Goal: Task Accomplishment & Management: Complete application form

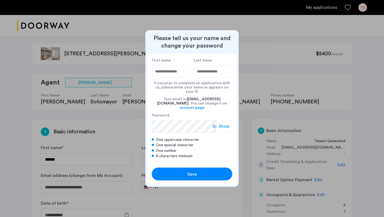
click at [176, 78] on input "First name" at bounding box center [171, 71] width 39 height 13
type input "********"
click at [221, 75] on input "Last name" at bounding box center [213, 71] width 39 height 13
type input "*****"
click at [197, 171] on div "Save" at bounding box center [191, 174] width 51 height 6
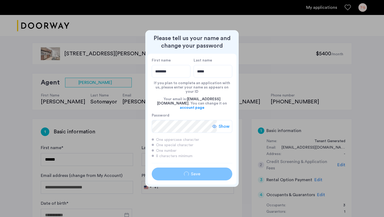
type input "********"
type input "*****"
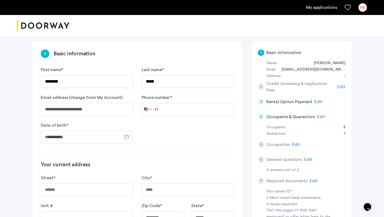
scroll to position [84, 0]
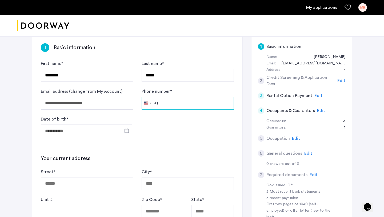
click at [177, 106] on input "Phone number *" at bounding box center [188, 103] width 92 height 13
type input "**********"
click at [82, 129] on input "Date of birth *" at bounding box center [86, 130] width 91 height 13
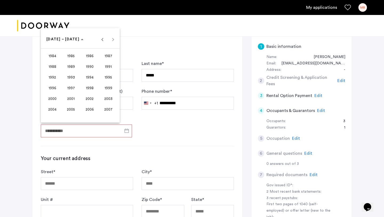
click at [54, 87] on span "1996" at bounding box center [52, 88] width 17 height 10
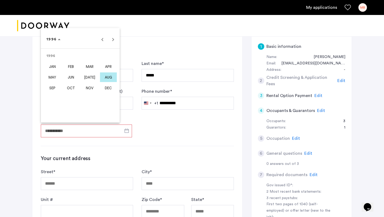
click at [106, 75] on span "AUG" at bounding box center [108, 77] width 17 height 10
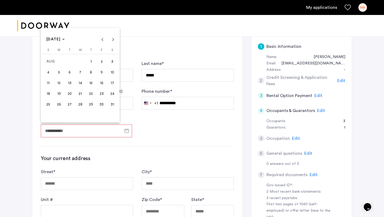
click at [60, 96] on span "19" at bounding box center [59, 94] width 10 height 10
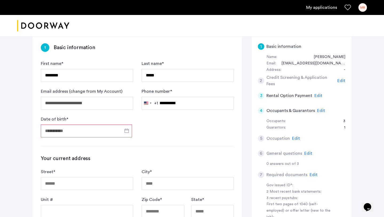
type input "**********"
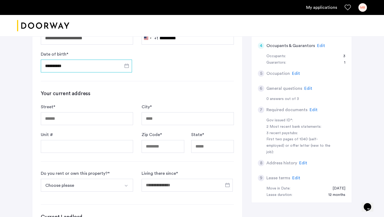
scroll to position [152, 0]
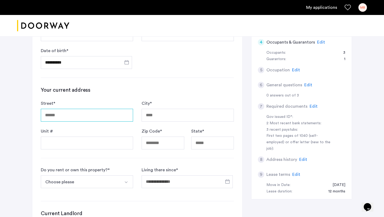
click at [83, 113] on input "Street *" at bounding box center [87, 115] width 92 height 13
type input "**********"
type input "******"
type input "*****"
type input "**"
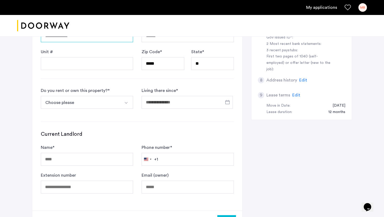
scroll to position [232, 0]
click at [108, 99] on button "Choose please" at bounding box center [81, 101] width 80 height 13
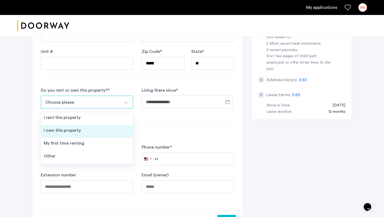
click at [89, 130] on li "I own this property" at bounding box center [87, 131] width 92 height 13
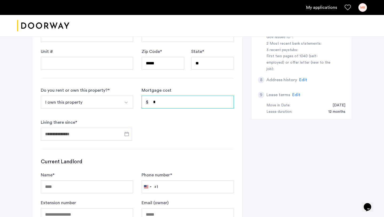
click at [170, 100] on input "*" at bounding box center [188, 101] width 92 height 13
type input "*"
type input "*****"
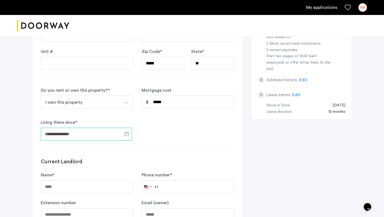
click at [94, 133] on input "Living there since *" at bounding box center [86, 133] width 91 height 13
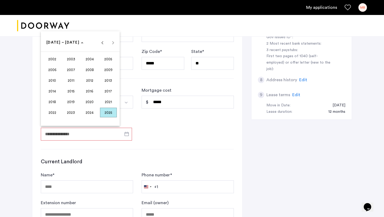
click at [85, 100] on span "2020" at bounding box center [89, 102] width 17 height 10
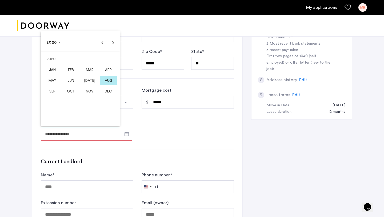
click at [53, 67] on span "JAN" at bounding box center [52, 70] width 17 height 10
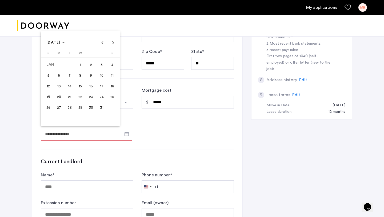
click at [92, 63] on span "2" at bounding box center [91, 65] width 10 height 10
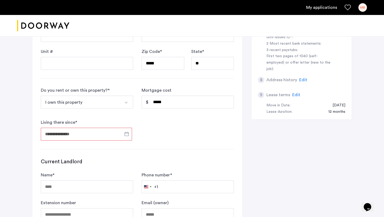
type input "**********"
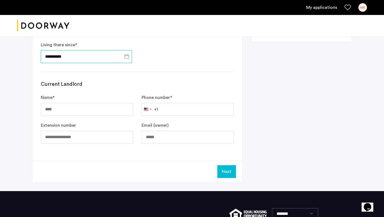
scroll to position [313, 0]
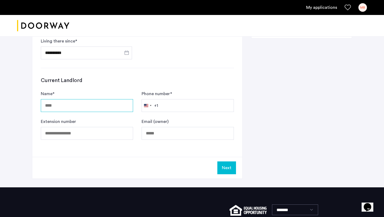
click at [99, 107] on input "Name *" at bounding box center [87, 105] width 92 height 13
type input "**********"
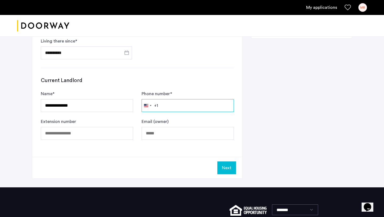
type input "**********"
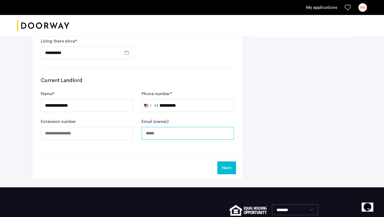
click at [154, 136] on input "Email (owner)" at bounding box center [188, 133] width 92 height 13
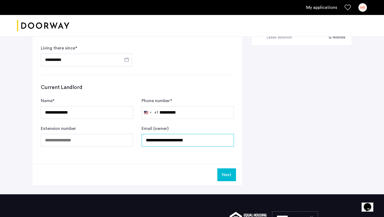
scroll to position [307, 0]
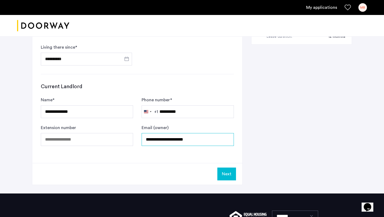
type input "**********"
click at [225, 173] on button "Next" at bounding box center [226, 173] width 19 height 13
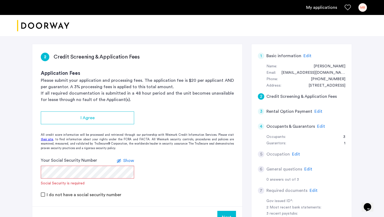
scroll to position [75, 0]
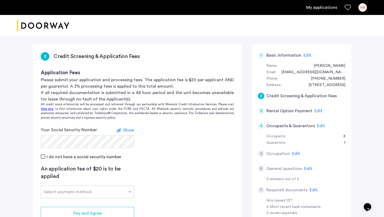
click at [161, 183] on app-credit-screening "2 Credit Screening & Application Fees Application Fees Please submit your appli…" at bounding box center [137, 146] width 210 height 206
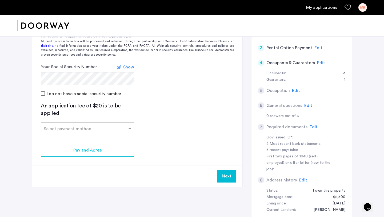
scroll to position [144, 0]
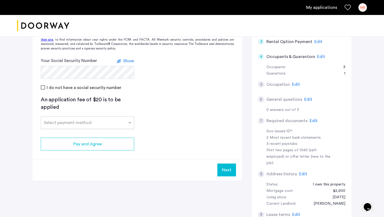
click at [95, 121] on input "text" at bounding box center [82, 121] width 77 height 4
click at [86, 135] on div "Credit Card" at bounding box center [87, 134] width 93 height 11
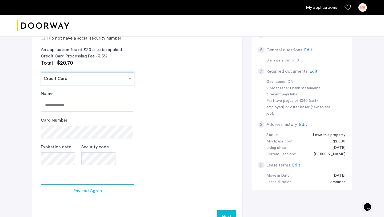
scroll to position [198, 0]
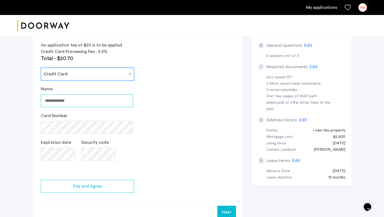
click at [85, 102] on input "Name" at bounding box center [87, 100] width 92 height 13
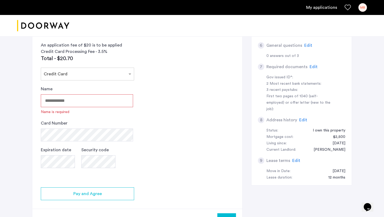
click at [179, 107] on app-credit-screening "2 Credit Screening & Application Fees Application Fees Please submit your appli…" at bounding box center [137, 75] width 210 height 309
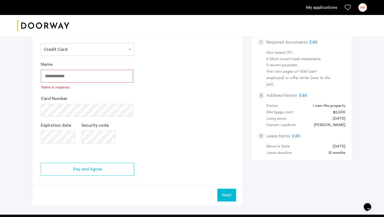
scroll to position [223, 0]
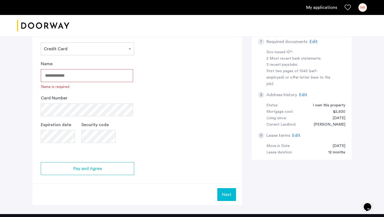
click at [66, 72] on input "Name" at bounding box center [87, 75] width 92 height 13
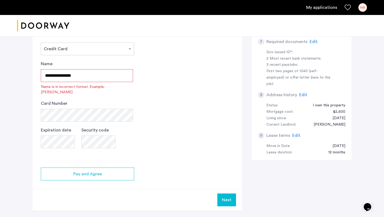
drag, startPoint x: 91, startPoint y: 76, endPoint x: 40, endPoint y: 75, distance: 50.7
click at [40, 75] on app-credit-screening "2 Credit Screening & Application Fees Application Fees Please submit your appli…" at bounding box center [137, 52] width 210 height 315
type input "**********"
drag, startPoint x: 86, startPoint y: 75, endPoint x: 37, endPoint y: 74, distance: 49.1
click at [37, 74] on app-credit-screening "2 Credit Screening & Application Fees Application Fees Please submit your appli…" at bounding box center [137, 52] width 210 height 315
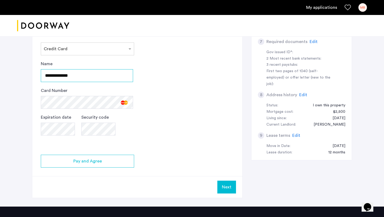
type input "**********"
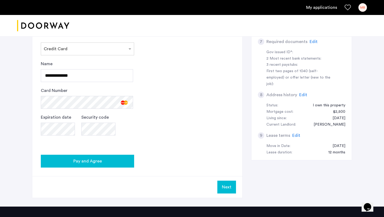
click at [111, 161] on div "Pay and Agree" at bounding box center [87, 161] width 85 height 6
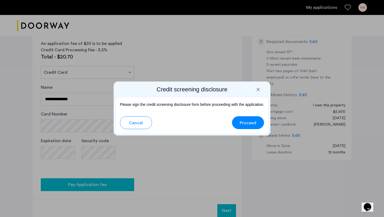
scroll to position [0, 0]
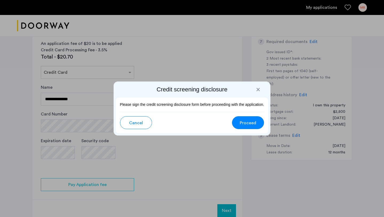
click at [242, 121] on span "Proceed" at bounding box center [248, 122] width 17 height 6
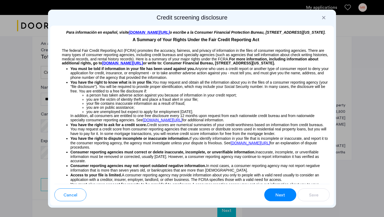
click at [282, 193] on span "Next" at bounding box center [281, 195] width 10 height 6
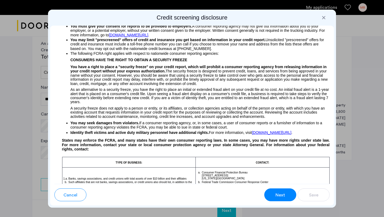
click at [282, 193] on span "Next" at bounding box center [281, 195] width 10 height 6
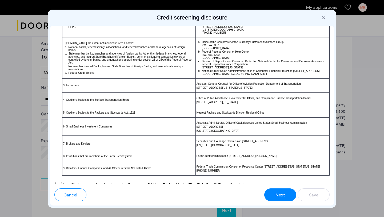
click at [282, 193] on span "Next" at bounding box center [281, 195] width 10 height 6
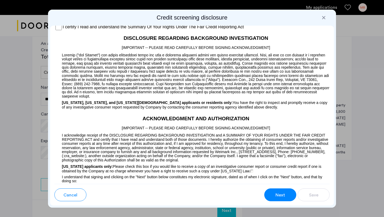
click at [282, 193] on span "Next" at bounding box center [281, 195] width 10 height 6
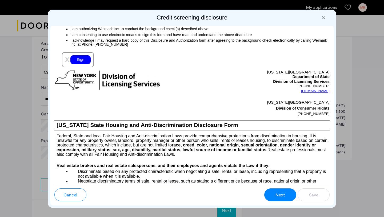
click at [282, 193] on span "Next" at bounding box center [281, 195] width 10 height 6
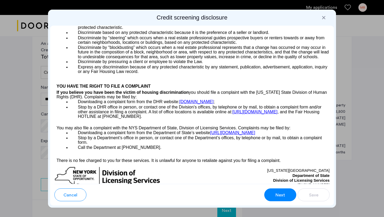
click at [282, 193] on span "Next" at bounding box center [281, 195] width 10 height 6
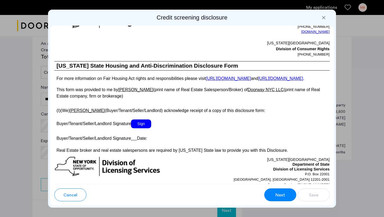
click at [282, 193] on span "Next" at bounding box center [281, 195] width 10 height 6
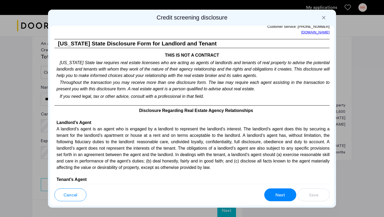
click at [282, 193] on span "Next" at bounding box center [281, 195] width 10 height 6
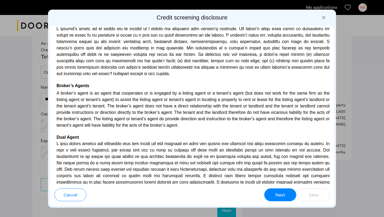
click at [282, 193] on span "Next" at bounding box center [281, 195] width 10 height 6
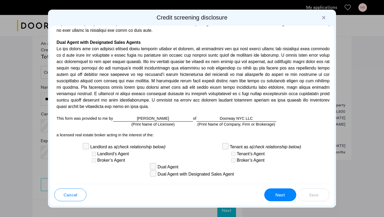
click at [282, 193] on span "Next" at bounding box center [281, 195] width 10 height 6
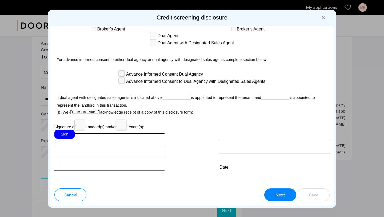
click at [282, 193] on span "Next" at bounding box center [281, 195] width 10 height 6
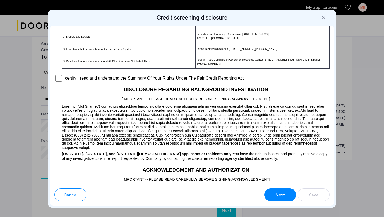
scroll to position [402, 0]
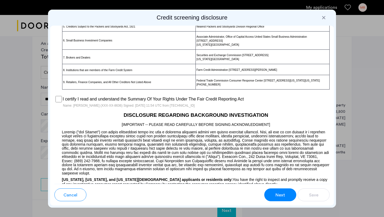
click at [284, 196] on span "Next" at bounding box center [281, 195] width 10 height 6
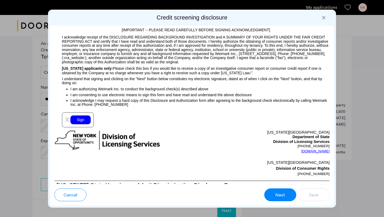
scroll to position [593, 0]
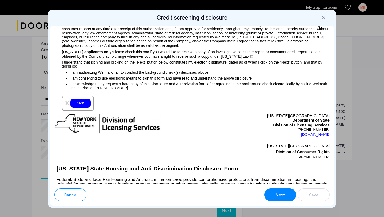
click at [82, 105] on div "Sign" at bounding box center [80, 103] width 20 height 9
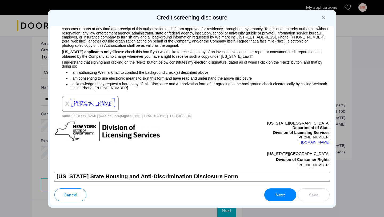
click at [264, 196] on div "Cancel Next Save" at bounding box center [191, 191] width 275 height 17
click at [274, 196] on button "Next" at bounding box center [280, 194] width 32 height 13
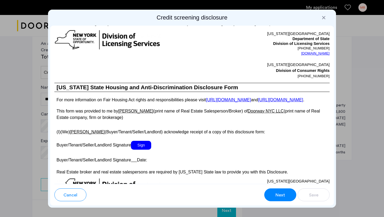
scroll to position [984, 0]
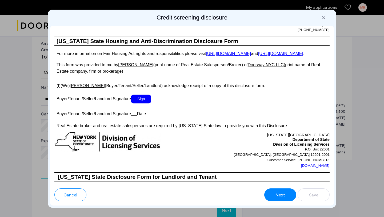
click at [142, 103] on span "Sign" at bounding box center [141, 98] width 20 height 9
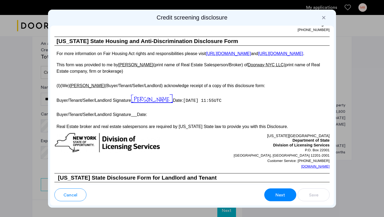
click at [142, 104] on span "[PERSON_NAME]" at bounding box center [152, 99] width 42 height 10
click at [283, 193] on span "Next" at bounding box center [281, 195] width 10 height 6
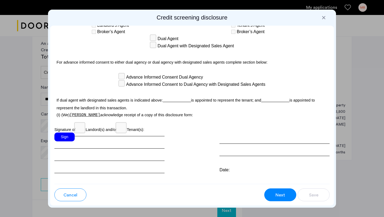
scroll to position [1565, 0]
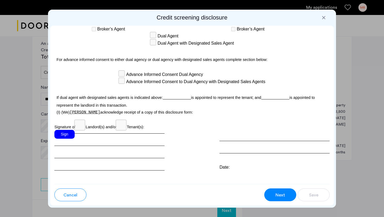
click at [69, 130] on div "Sign" at bounding box center [64, 134] width 20 height 9
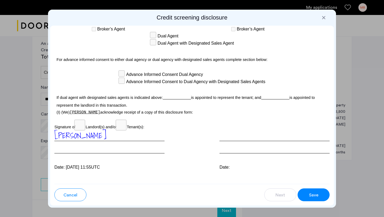
click at [310, 195] on span "Save" at bounding box center [313, 195] width 9 height 6
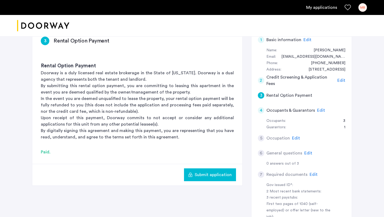
scroll to position [106, 0]
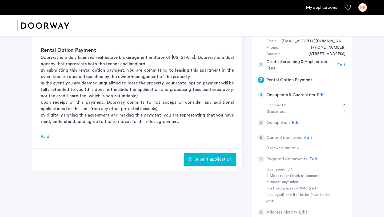
click at [199, 158] on span "Submit application" at bounding box center [213, 159] width 37 height 6
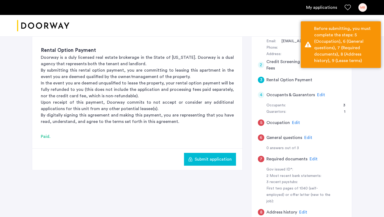
click at [284, 111] on div "Guarantors:" at bounding box center [276, 112] width 20 height 6
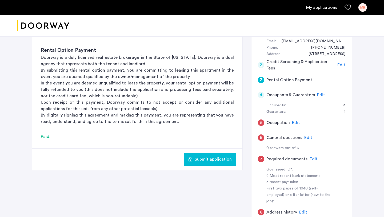
click at [317, 96] on span "Edit" at bounding box center [321, 95] width 8 height 4
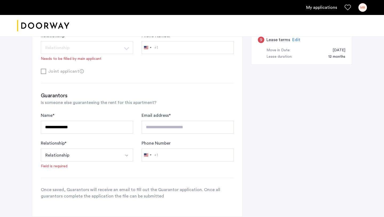
scroll to position [321, 0]
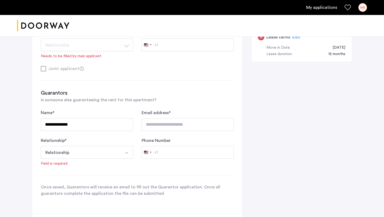
click at [115, 152] on button "Relationship" at bounding box center [81, 152] width 80 height 13
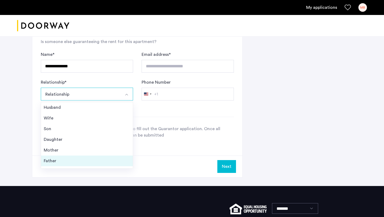
scroll to position [19, 0]
click at [105, 161] on div "Other" at bounding box center [87, 162] width 86 height 6
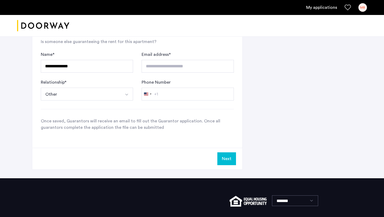
click at [223, 158] on button "Next" at bounding box center [226, 158] width 19 height 13
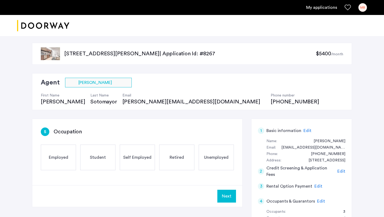
click at [129, 163] on div "Self Employed" at bounding box center [137, 157] width 35 height 26
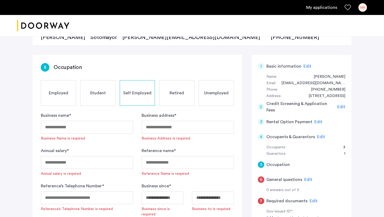
scroll to position [77, 0]
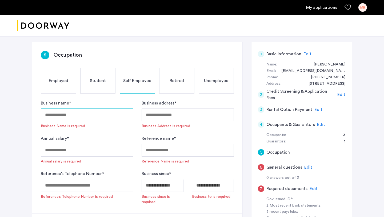
click at [116, 117] on input "Business name *" at bounding box center [87, 114] width 92 height 13
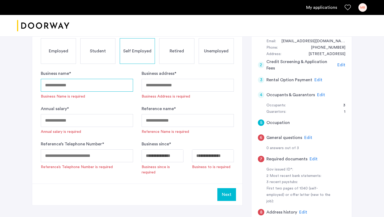
scroll to position [102, 0]
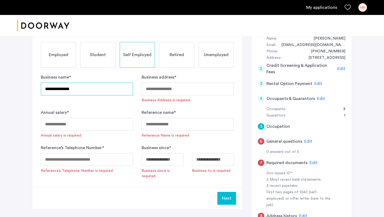
type input "**********"
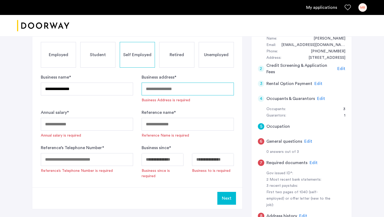
click at [160, 92] on input "Business address *" at bounding box center [188, 88] width 92 height 13
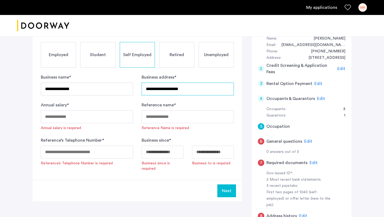
type input "**********"
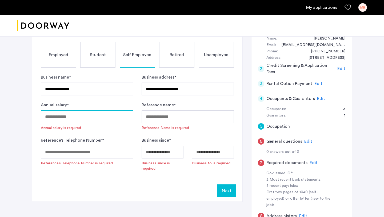
click at [104, 118] on input "Annual salary *" at bounding box center [87, 116] width 92 height 13
type input "******"
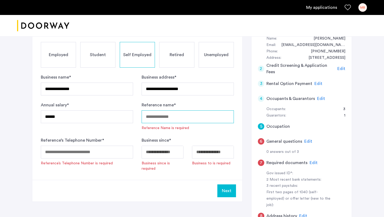
click at [167, 117] on input "Reference name *" at bounding box center [188, 116] width 92 height 13
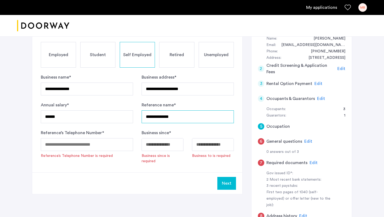
type input "**********"
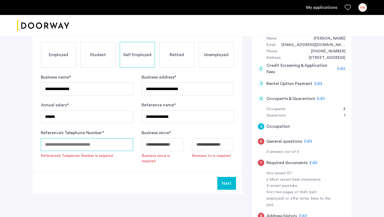
click at [111, 144] on input "Reference’s Telephone Number *" at bounding box center [87, 144] width 92 height 13
type input "**********"
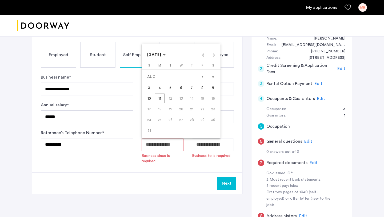
click at [159, 114] on body "**********" at bounding box center [192, 6] width 384 height 217
click at [162, 53] on span "[DATE]" at bounding box center [154, 55] width 14 height 4
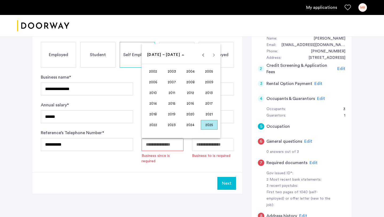
click at [157, 93] on span "2010" at bounding box center [153, 93] width 17 height 10
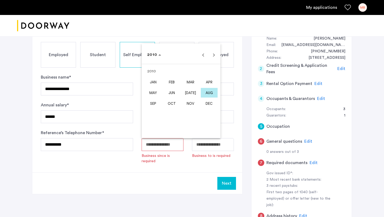
click at [191, 82] on span "MAR" at bounding box center [190, 82] width 17 height 10
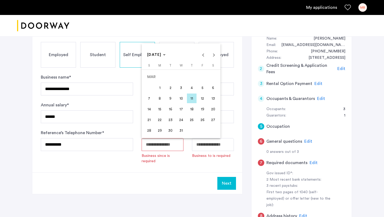
click at [181, 97] on span "10" at bounding box center [181, 98] width 10 height 10
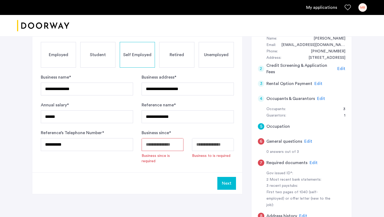
type input "**********"
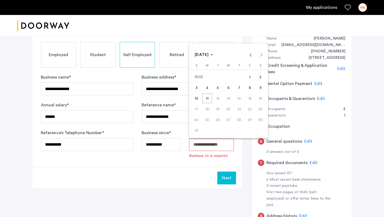
click at [215, 114] on body "**********" at bounding box center [192, 6] width 384 height 217
click at [209, 97] on span "11" at bounding box center [207, 98] width 10 height 10
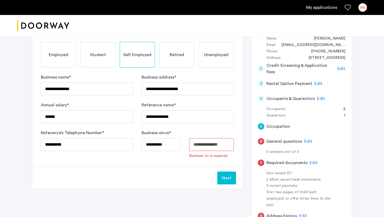
type input "**********"
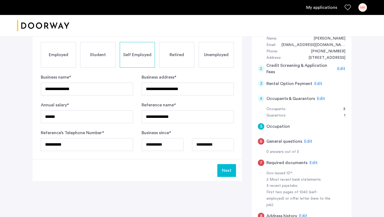
click at [231, 172] on button "Next" at bounding box center [226, 170] width 19 height 13
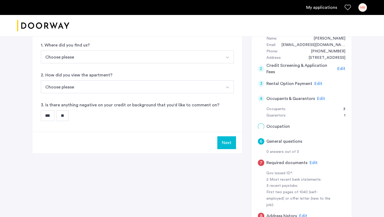
scroll to position [0, 0]
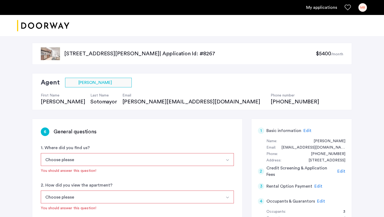
click at [158, 159] on button "Choose please" at bounding box center [131, 159] width 181 height 13
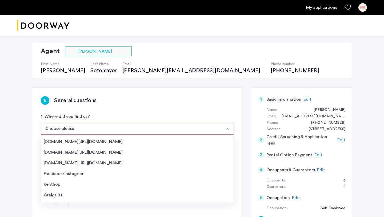
scroll to position [31, 0]
click at [14, 189] on div "[STREET_ADDRESS][PERSON_NAME] | Application Id: #8267 $5400 /month Agent Select…" at bounding box center [192, 185] width 384 height 364
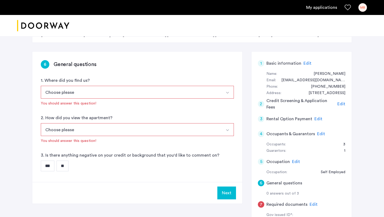
scroll to position [68, 0]
click at [176, 93] on button "Choose please" at bounding box center [131, 91] width 181 height 13
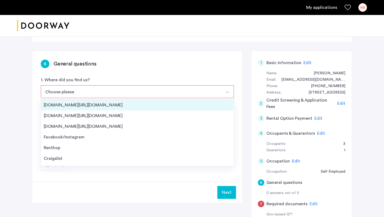
click at [105, 105] on div "[DOMAIN_NAME][URL][DOMAIN_NAME]" at bounding box center [137, 105] width 187 height 6
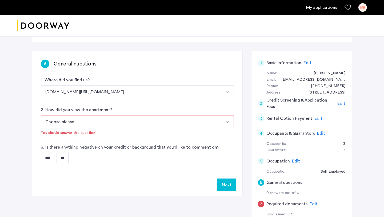
click at [99, 120] on button "Choose please" at bounding box center [131, 121] width 181 height 13
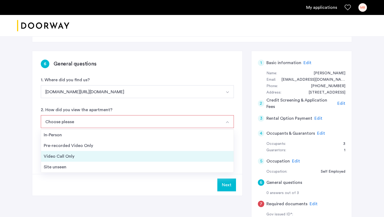
click at [84, 156] on div "Video Call Only" at bounding box center [137, 156] width 187 height 6
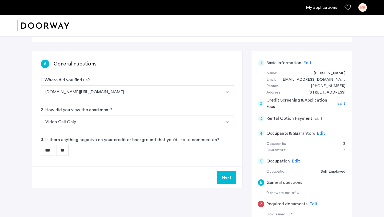
click at [61, 147] on input "**" at bounding box center [63, 150] width 12 height 11
click at [232, 175] on button "Next" at bounding box center [226, 177] width 19 height 13
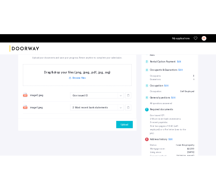
scroll to position [141, 0]
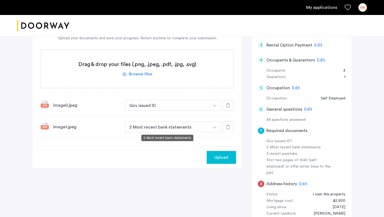
click at [173, 126] on button "2 Most recent bank statements" at bounding box center [167, 126] width 85 height 11
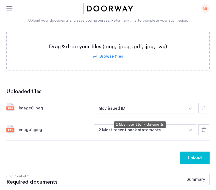
click at [139, 124] on button "2 Most recent bank statements" at bounding box center [139, 129] width 91 height 11
click at [187, 113] on button "button" at bounding box center [190, 108] width 11 height 11
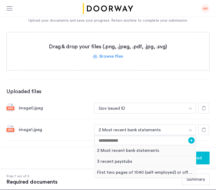
click at [64, 126] on div "image1.jpeg" at bounding box center [54, 129] width 71 height 6
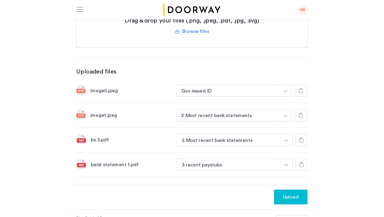
scroll to position [173, 0]
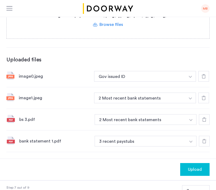
click at [194, 166] on span "Upload" at bounding box center [195, 169] width 14 height 6
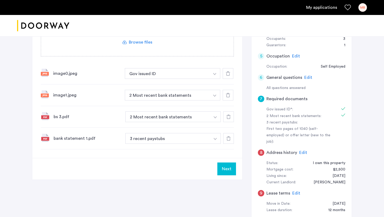
click at [227, 169] on button "Next" at bounding box center [226, 168] width 19 height 13
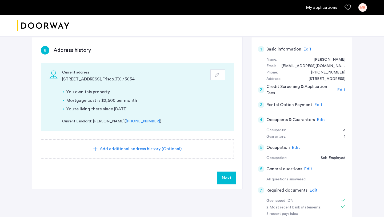
scroll to position [83, 0]
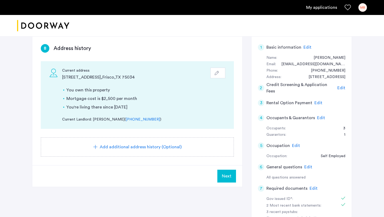
click at [228, 177] on span "Next" at bounding box center [227, 176] width 10 height 6
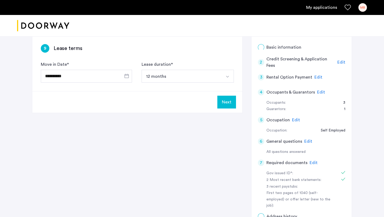
scroll to position [0, 0]
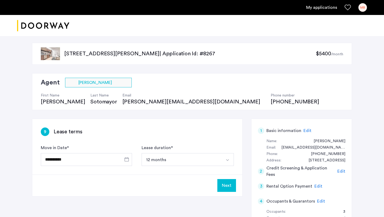
click at [229, 186] on button "Next" at bounding box center [226, 185] width 19 height 13
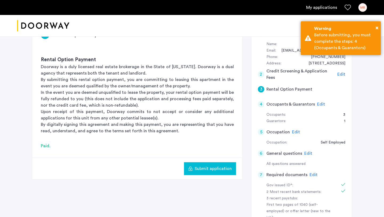
scroll to position [99, 0]
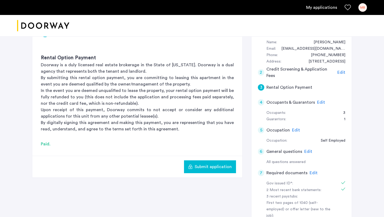
click at [205, 164] on span "Submit application" at bounding box center [213, 166] width 37 height 6
click at [205, 168] on span "Submit application" at bounding box center [213, 166] width 37 height 6
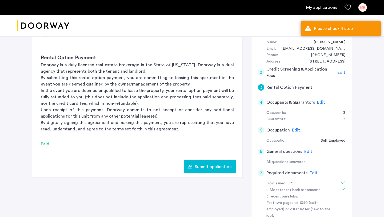
click at [297, 107] on div "4 Occupants & Guarantors Edit" at bounding box center [301, 102] width 87 height 15
click at [295, 102] on h5 "Occupants & Guarantors" at bounding box center [290, 102] width 49 height 6
click at [317, 103] on span "Edit" at bounding box center [321, 102] width 8 height 4
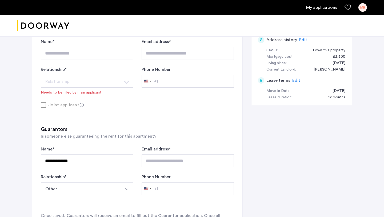
scroll to position [278, 0]
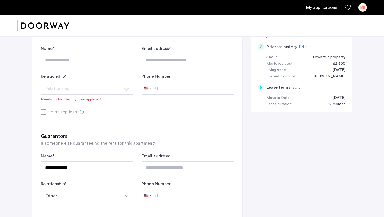
click at [120, 96] on div "Relationship * Relationship Husband Wife Son Daughter Mother Father Friend Othe…" at bounding box center [87, 87] width 92 height 29
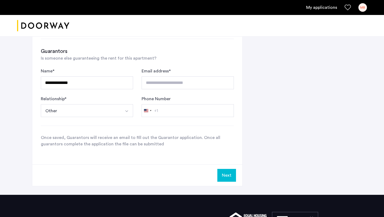
scroll to position [363, 0]
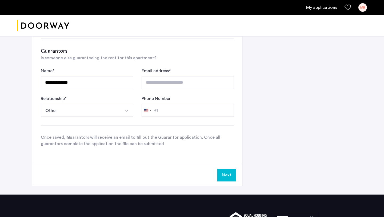
drag, startPoint x: 125, startPoint y: 119, endPoint x: 227, endPoint y: 176, distance: 116.6
click at [227, 176] on button "Next" at bounding box center [226, 174] width 19 height 13
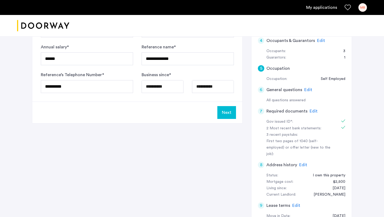
scroll to position [159, 0]
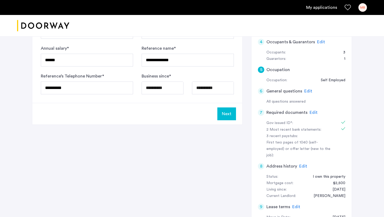
drag, startPoint x: 227, startPoint y: 176, endPoint x: 225, endPoint y: 113, distance: 62.4
click at [225, 113] on button "Next" at bounding box center [226, 113] width 19 height 13
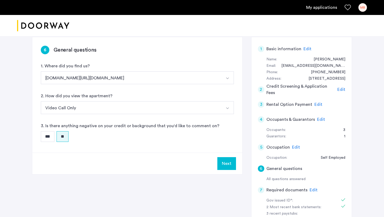
scroll to position [90, 0]
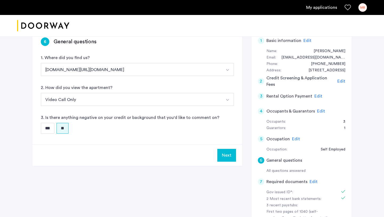
drag, startPoint x: 225, startPoint y: 113, endPoint x: 223, endPoint y: 154, distance: 40.6
click at [223, 154] on button "Next" at bounding box center [226, 155] width 19 height 13
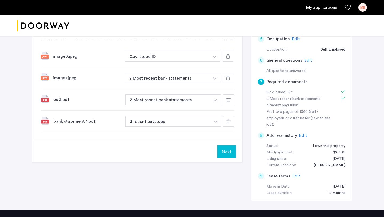
scroll to position [191, 0]
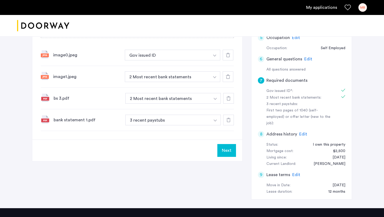
click at [226, 151] on button "Next" at bounding box center [226, 150] width 19 height 13
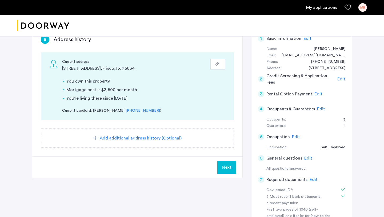
scroll to position [92, 0]
click at [226, 169] on span "Next" at bounding box center [227, 166] width 10 height 6
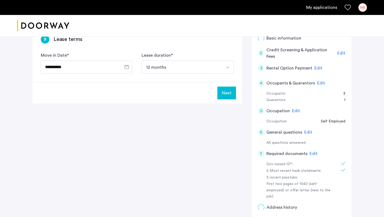
scroll to position [0, 0]
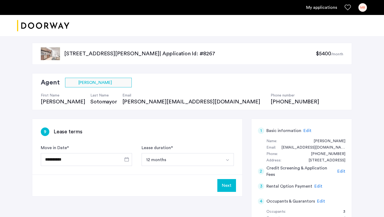
click at [227, 187] on button "Next" at bounding box center [226, 185] width 19 height 13
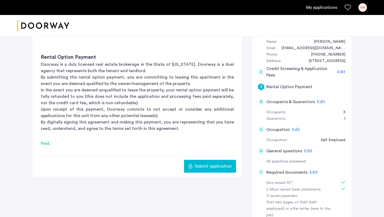
scroll to position [98, 0]
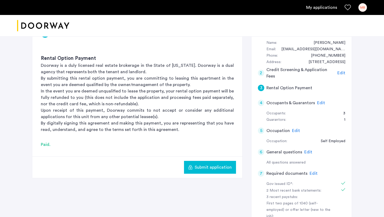
click at [207, 165] on span "Submit application" at bounding box center [213, 167] width 37 height 6
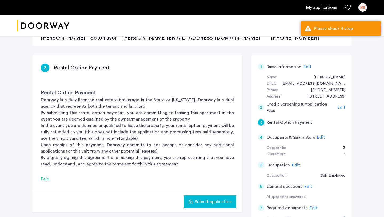
scroll to position [44, 0]
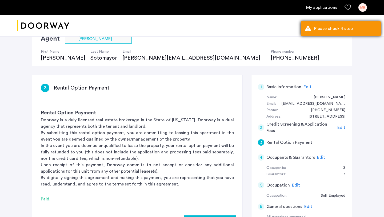
click at [338, 29] on div "Please check 4 step" at bounding box center [345, 28] width 63 height 6
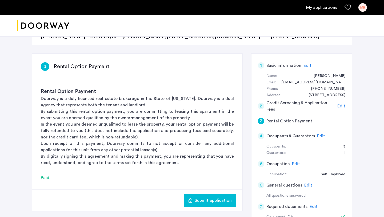
scroll to position [61, 0]
